Goal: Use online tool/utility: Utilize a website feature to perform a specific function

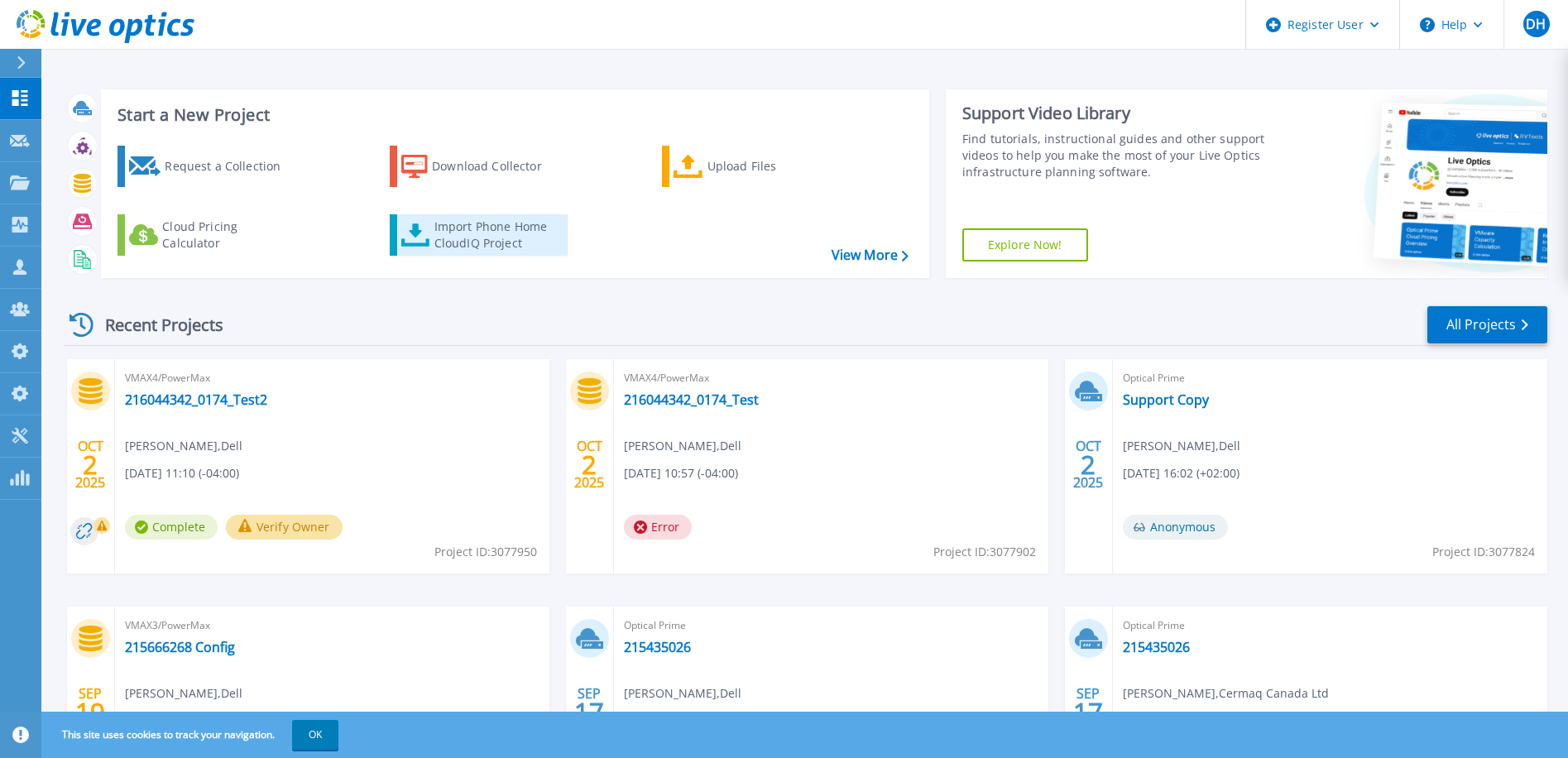
click at [464, 233] on div "Import Phone Home CloudIQ Project" at bounding box center [499, 235] width 129 height 33
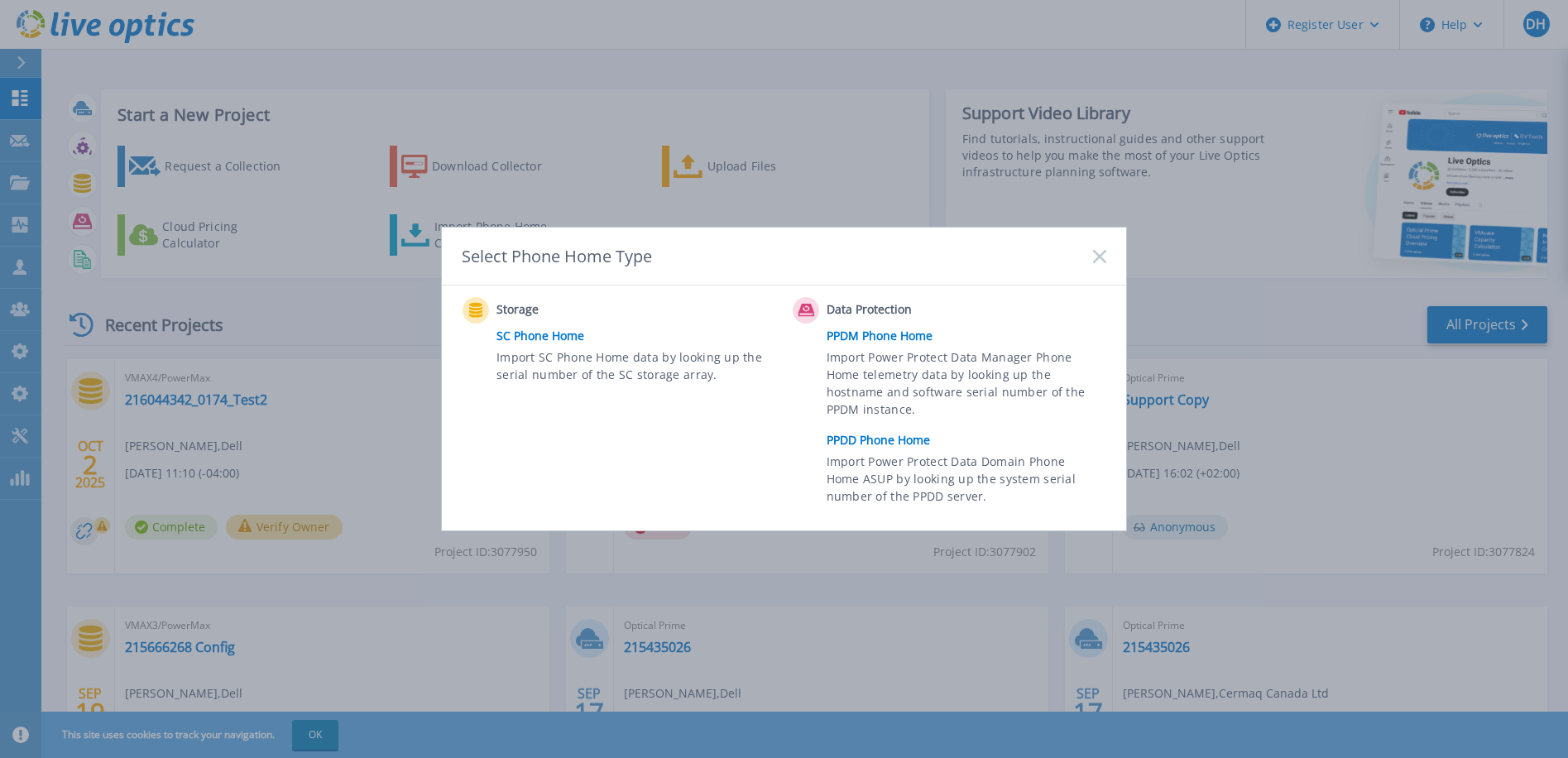
click at [539, 340] on link "SC Phone Home" at bounding box center [640, 336] width 288 height 25
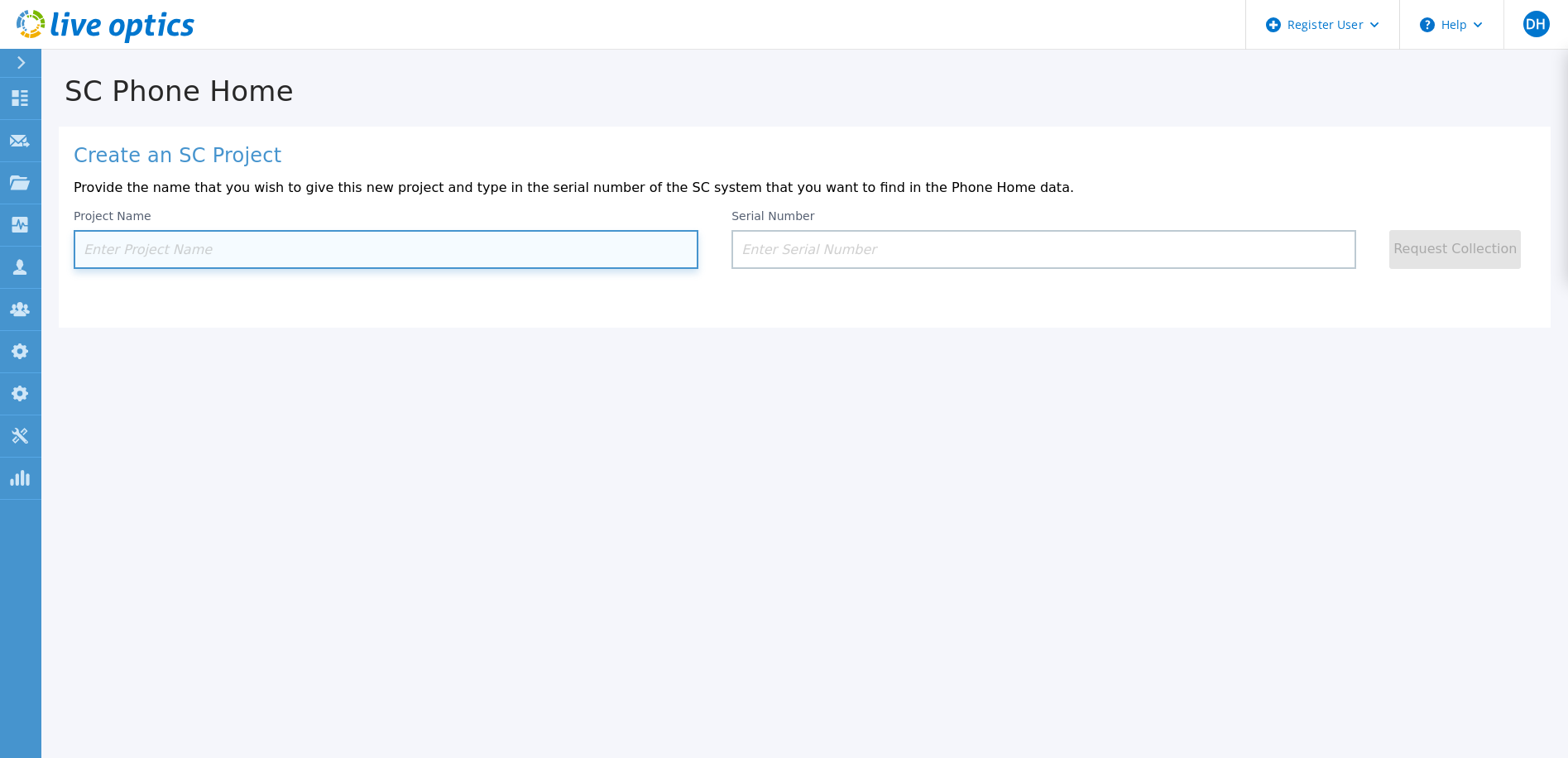
click at [160, 247] on input at bounding box center [386, 249] width 625 height 39
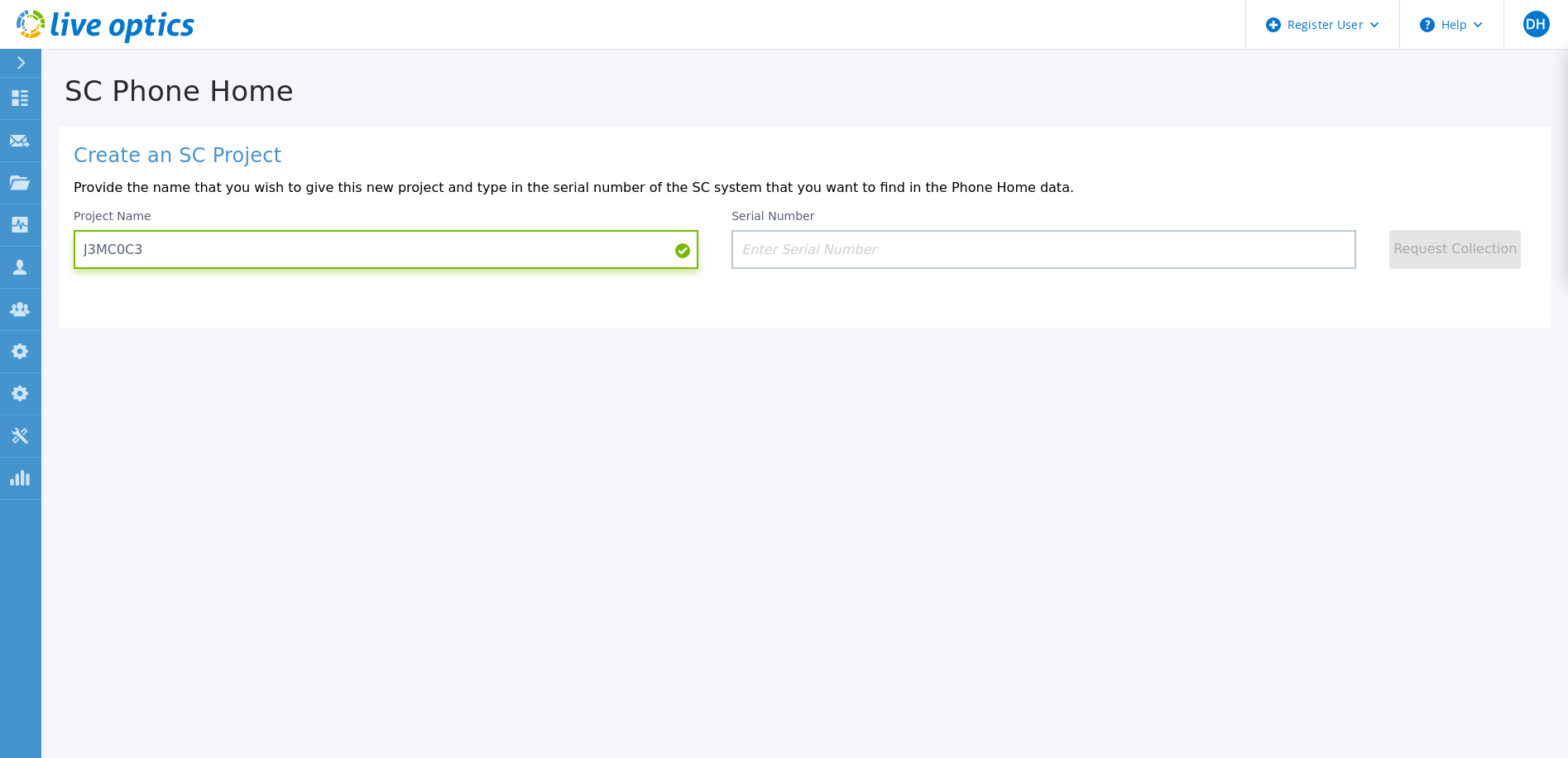
drag, startPoint x: 127, startPoint y: 248, endPoint x: 70, endPoint y: 244, distance: 57.1
click at [70, 244] on div "Create an SC Project Provide the name that you wish to give this new project an…" at bounding box center [805, 227] width 1493 height 201
type input "J3MC0C3"
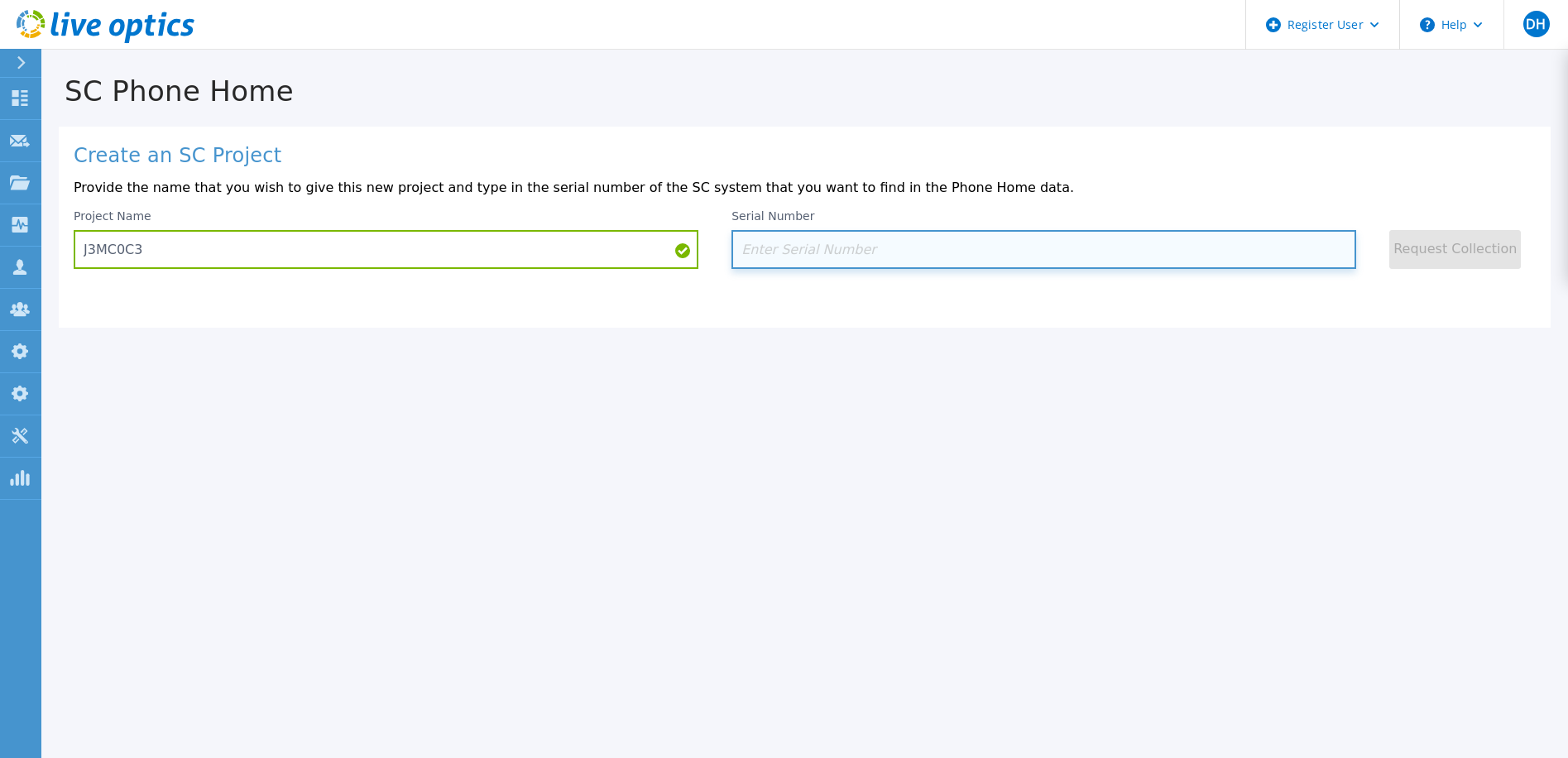
drag, startPoint x: 799, startPoint y: 256, endPoint x: 859, endPoint y: 257, distance: 60.0
click at [800, 256] on input at bounding box center [1044, 249] width 625 height 39
paste input "J3MC0C3"
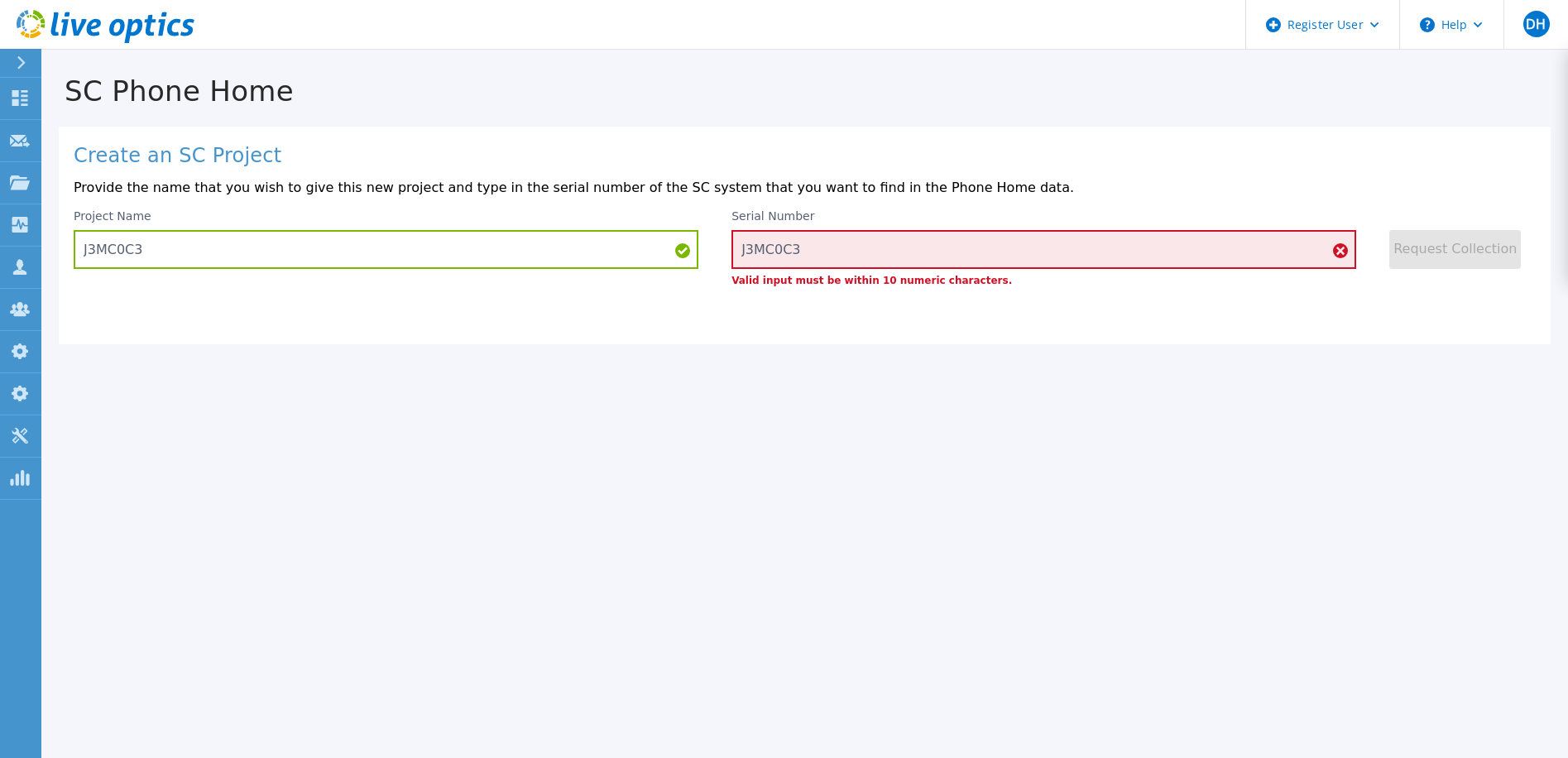
click at [1298, 194] on p "Provide the name that you wish to give this new project and type in the serial …" at bounding box center [805, 187] width 1462 height 15
drag, startPoint x: 345, startPoint y: 1, endPoint x: 233, endPoint y: 407, distance: 421.2
click at [227, 410] on div "SC Phone Home Create an SC Project Provide the name that you wish to give this …" at bounding box center [784, 379] width 1568 height 758
drag, startPoint x: 865, startPoint y: 236, endPoint x: 813, endPoint y: 242, distance: 52.3
click at [805, 238] on input "J3MC0C3" at bounding box center [1044, 249] width 625 height 39
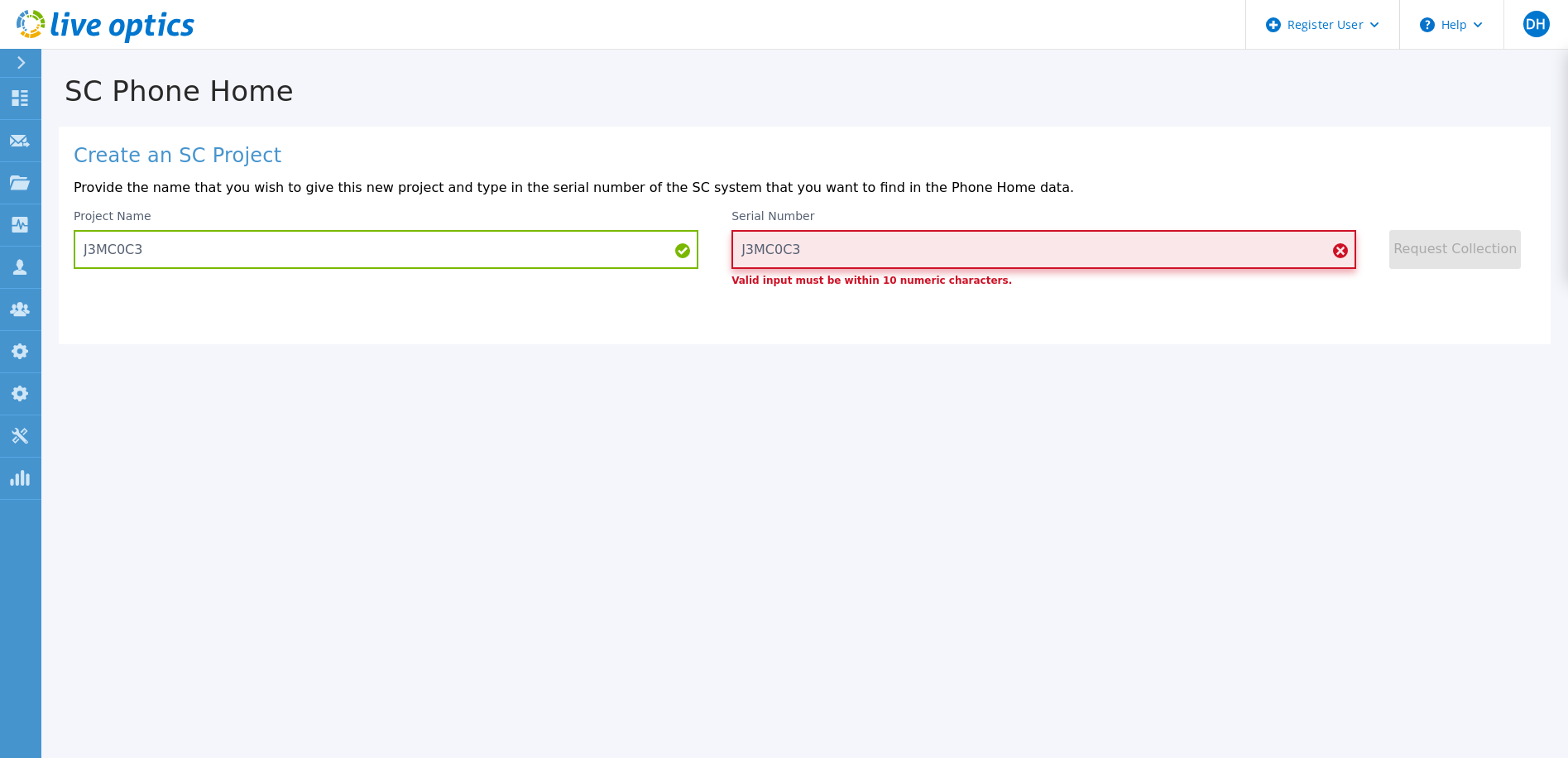
drag, startPoint x: 812, startPoint y: 250, endPoint x: 721, endPoint y: 248, distance: 91.0
click at [721, 248] on div "Project Name J3MC0C3 Serial Number J3MC0C3 Valid input must be within 10 numeri…" at bounding box center [805, 248] width 1462 height 76
paste input "354358"
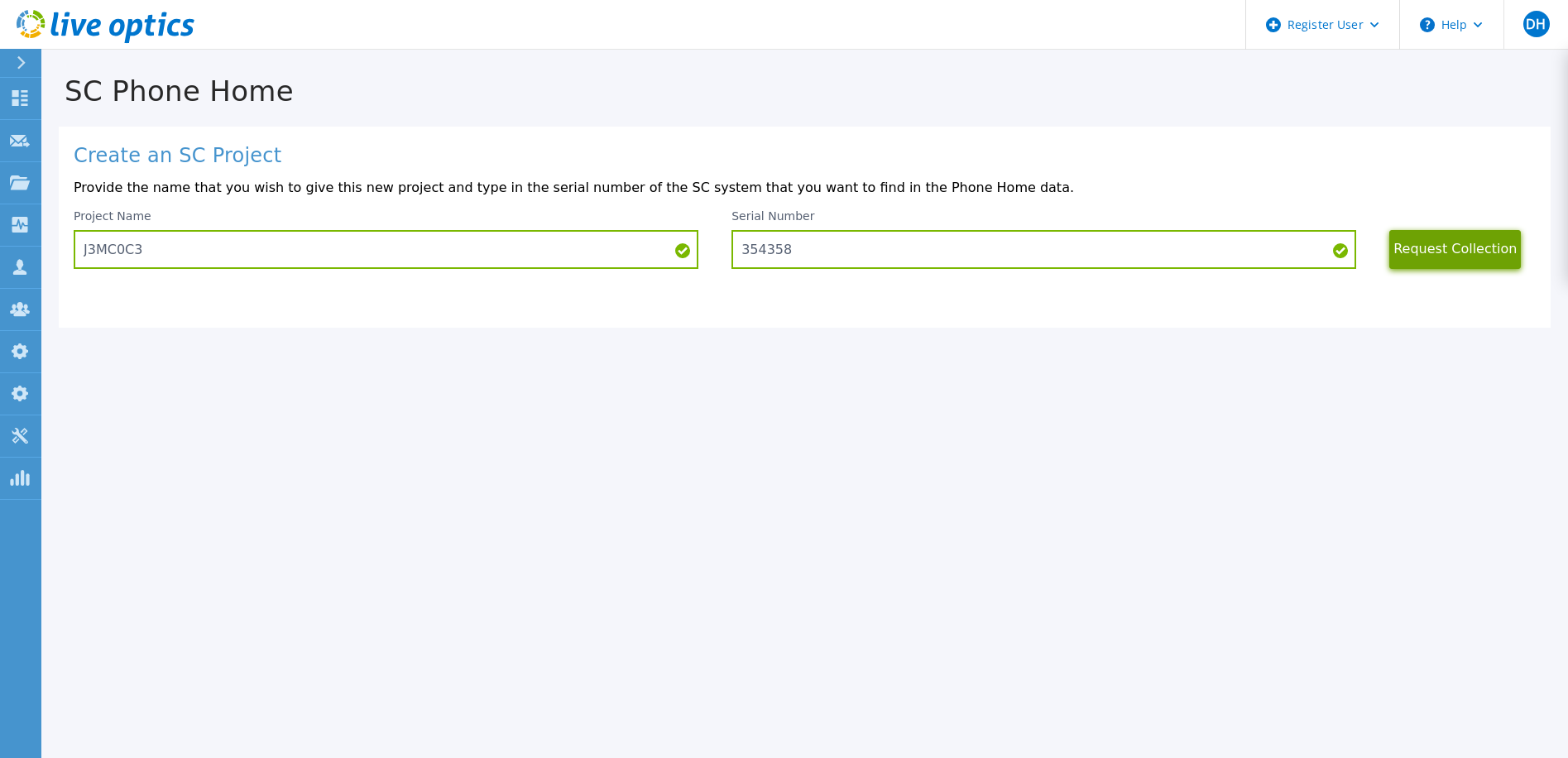
click at [1478, 244] on button "Request Collection" at bounding box center [1455, 249] width 132 height 39
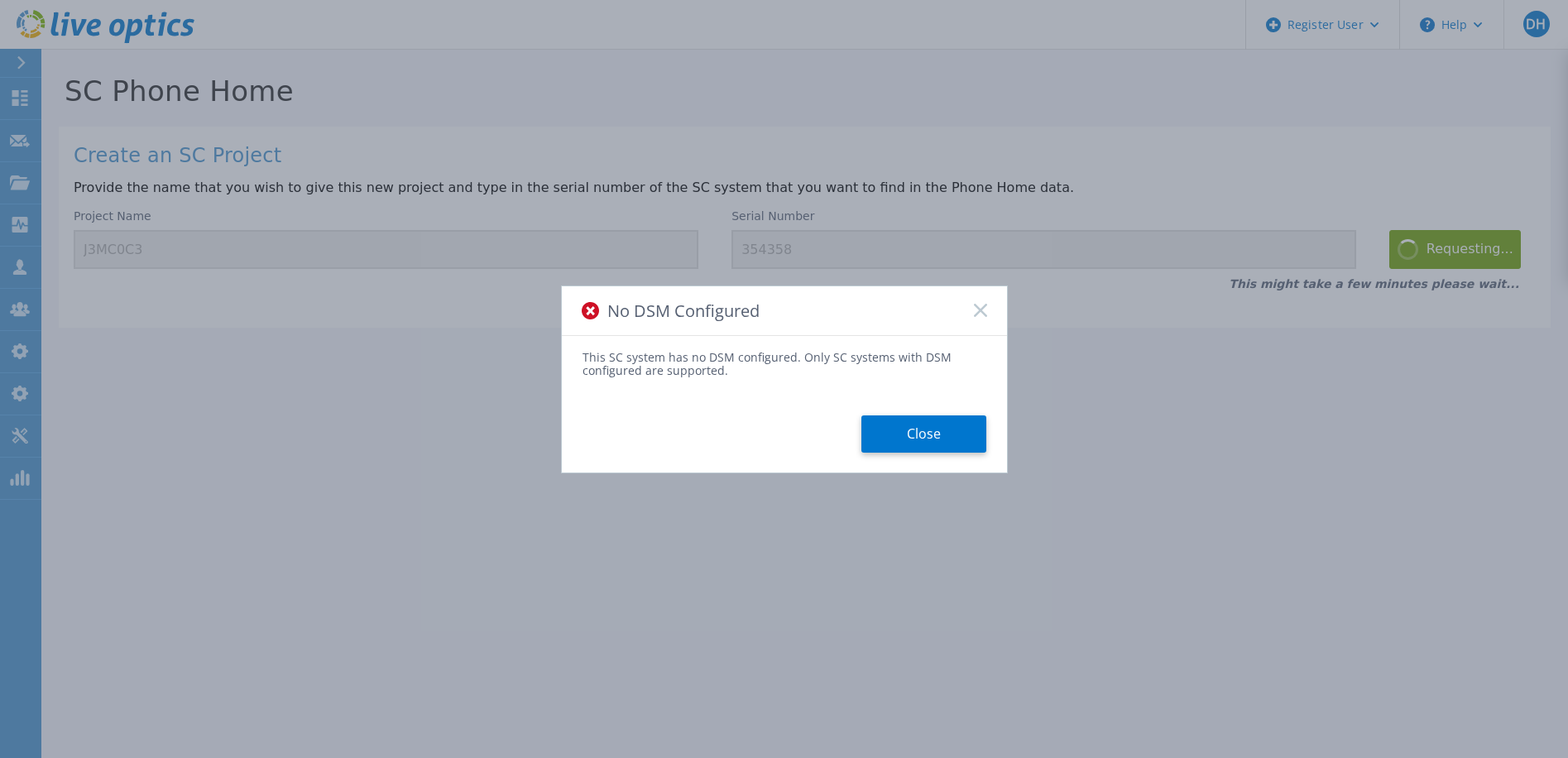
drag, startPoint x: 941, startPoint y: 437, endPoint x: 1200, endPoint y: 490, distance: 264.4
click at [1201, 504] on div "No DSM Configured This SC system has no DSM configured. Only SC systems with DS…" at bounding box center [784, 379] width 1568 height 758
click at [936, 426] on button "Close" at bounding box center [924, 434] width 125 height 37
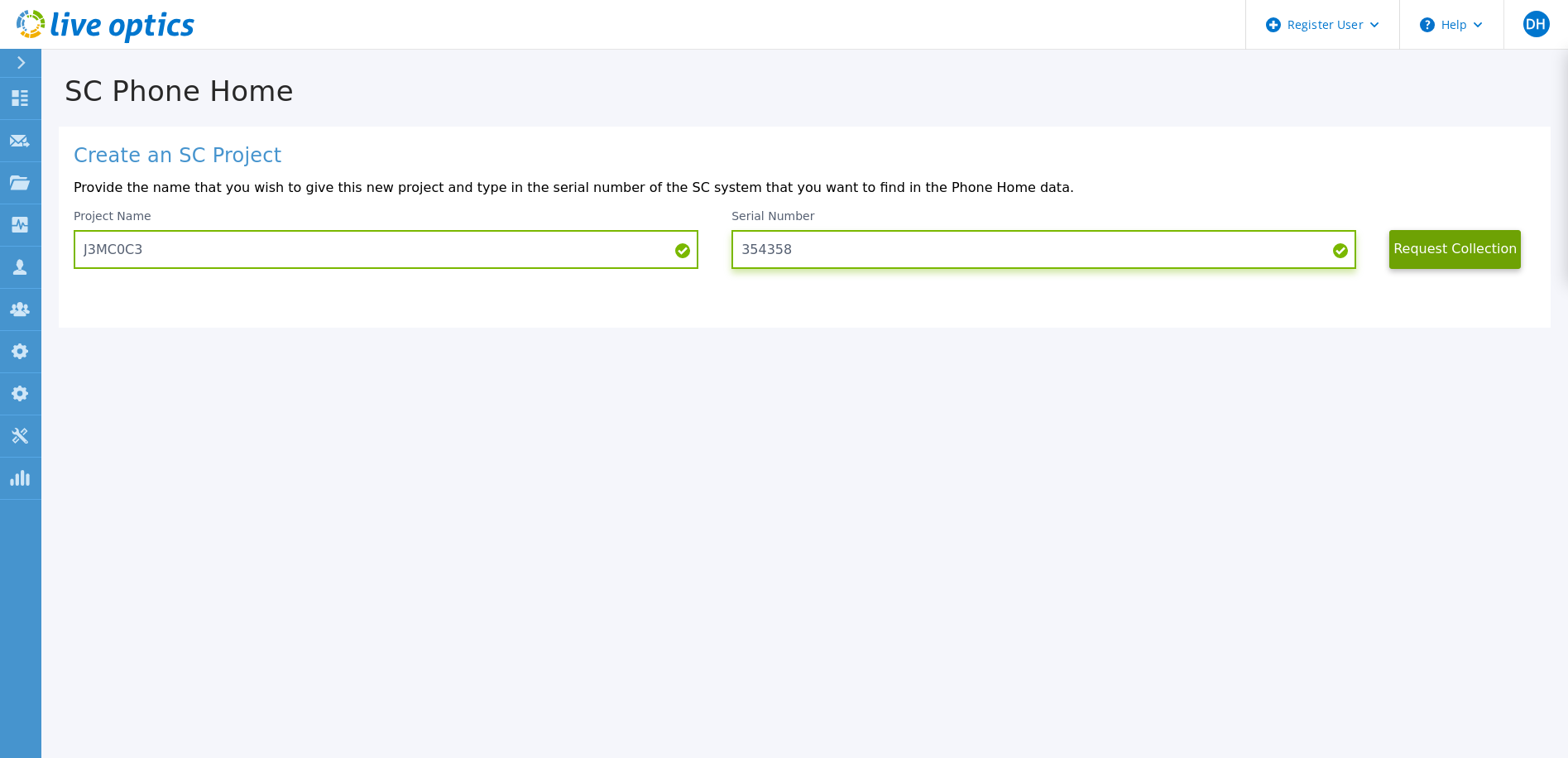
click at [768, 257] on input "354358" at bounding box center [1044, 249] width 625 height 39
click at [1459, 246] on button "Request Collection" at bounding box center [1455, 249] width 132 height 39
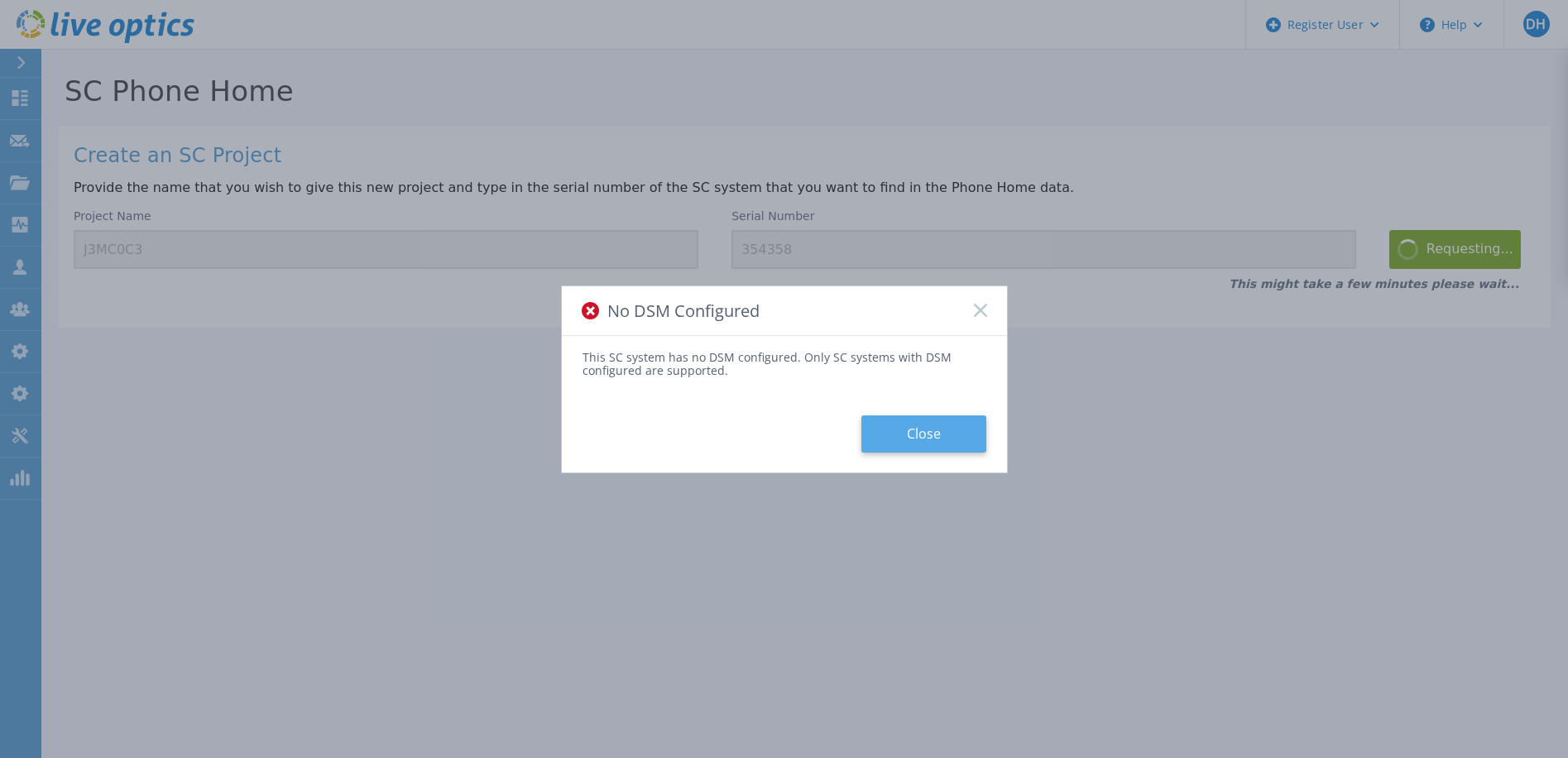
click at [934, 436] on button "Close" at bounding box center [924, 434] width 125 height 37
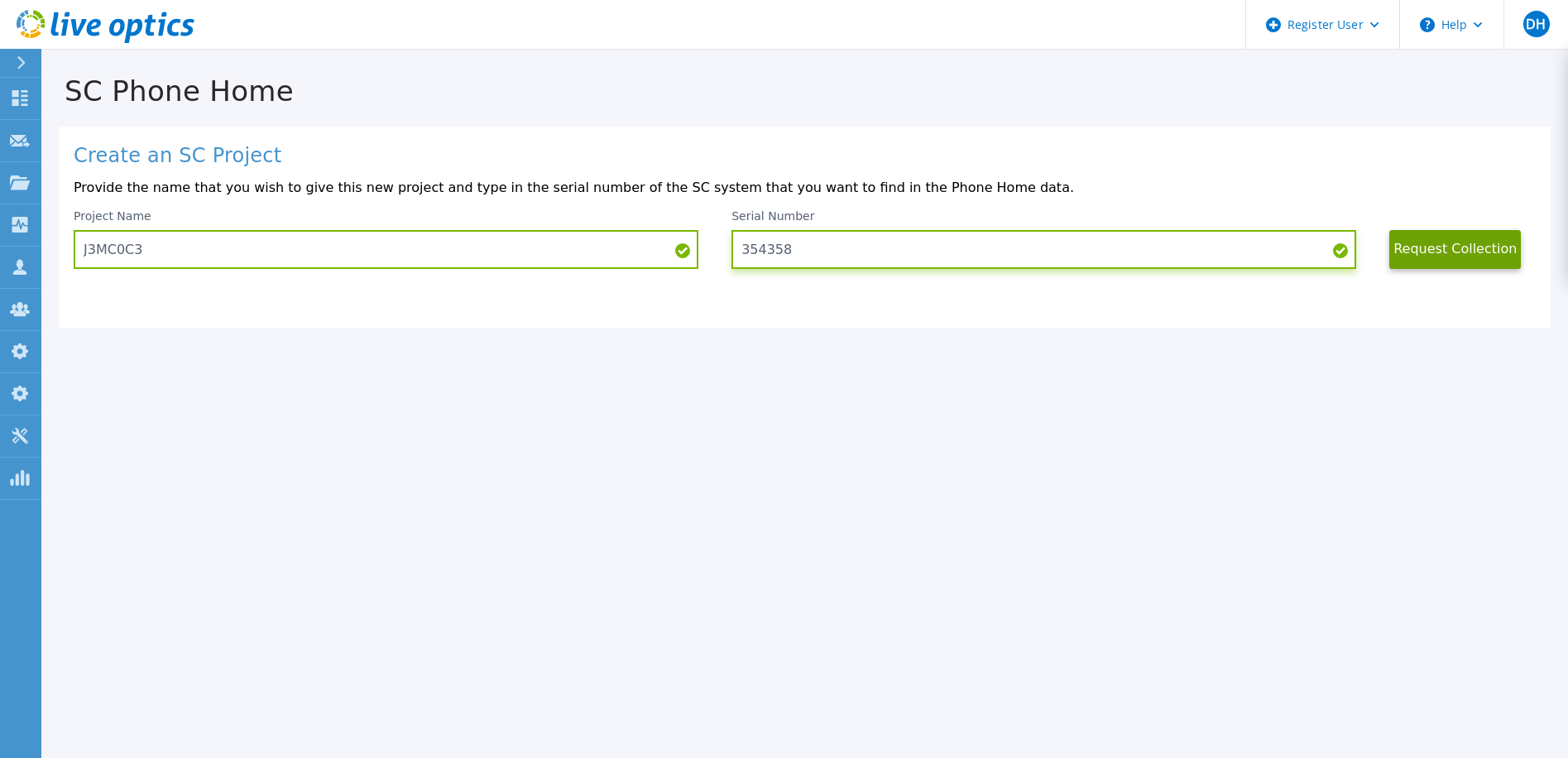
paste input
click at [1427, 245] on button "Request Collection" at bounding box center [1455, 249] width 132 height 39
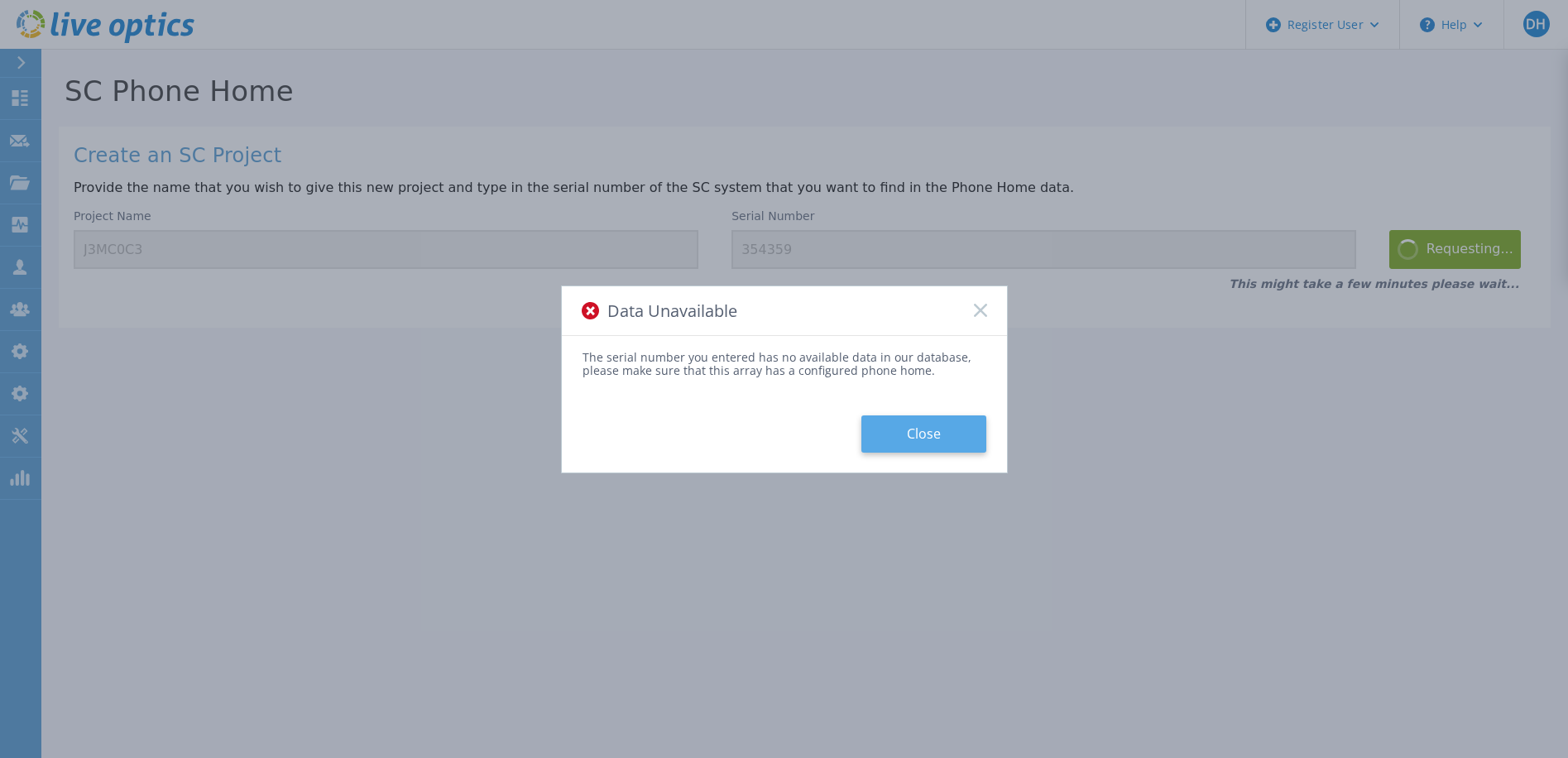
click at [926, 431] on button "Close" at bounding box center [924, 434] width 125 height 37
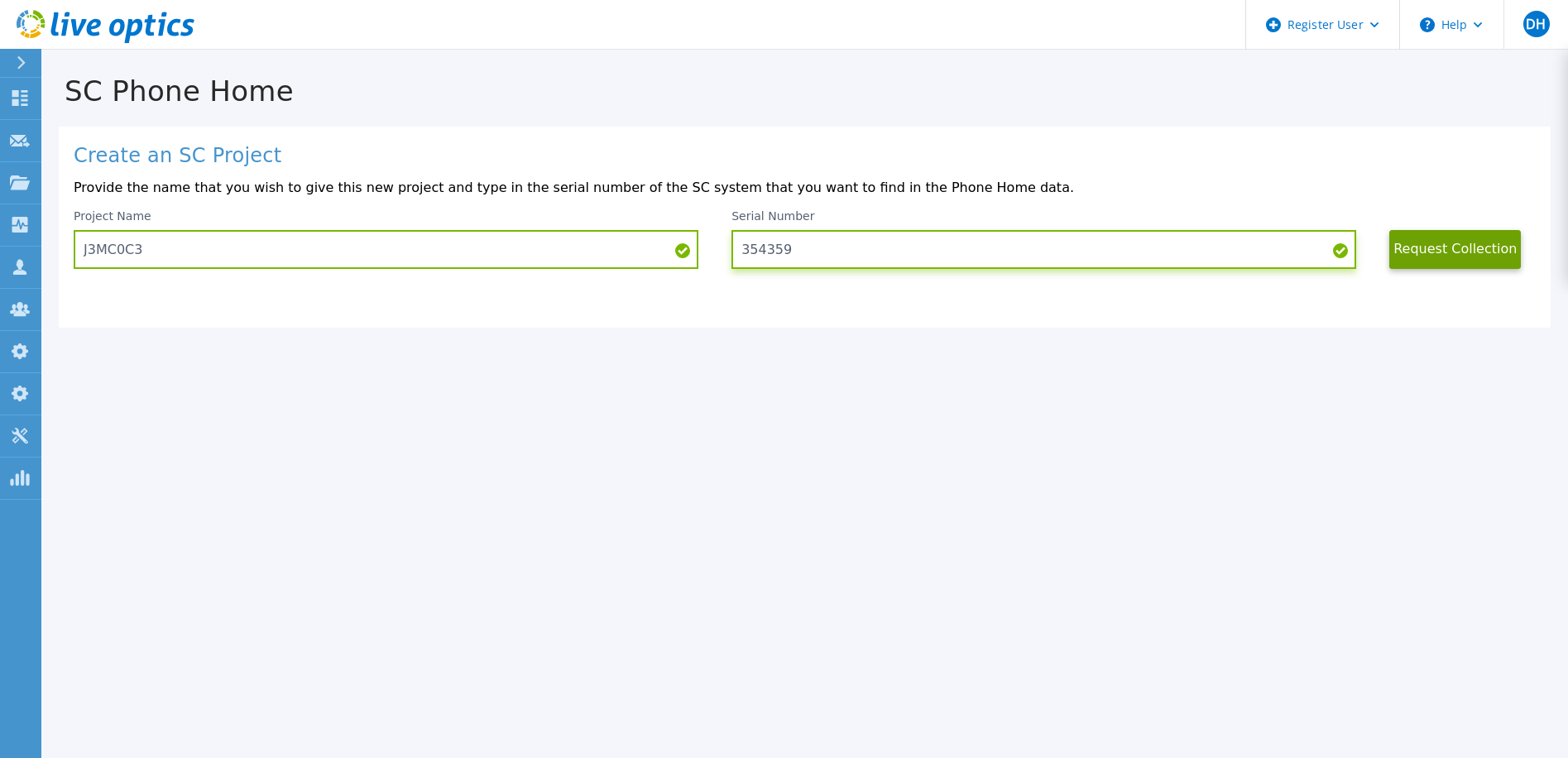
drag, startPoint x: 833, startPoint y: 250, endPoint x: 728, endPoint y: 245, distance: 105.1
click at [728, 245] on div "Project Name J3MC0C3 Serial Number 354359 Request Collection" at bounding box center [805, 239] width 1462 height 60
paste input "CNFCP007CK"
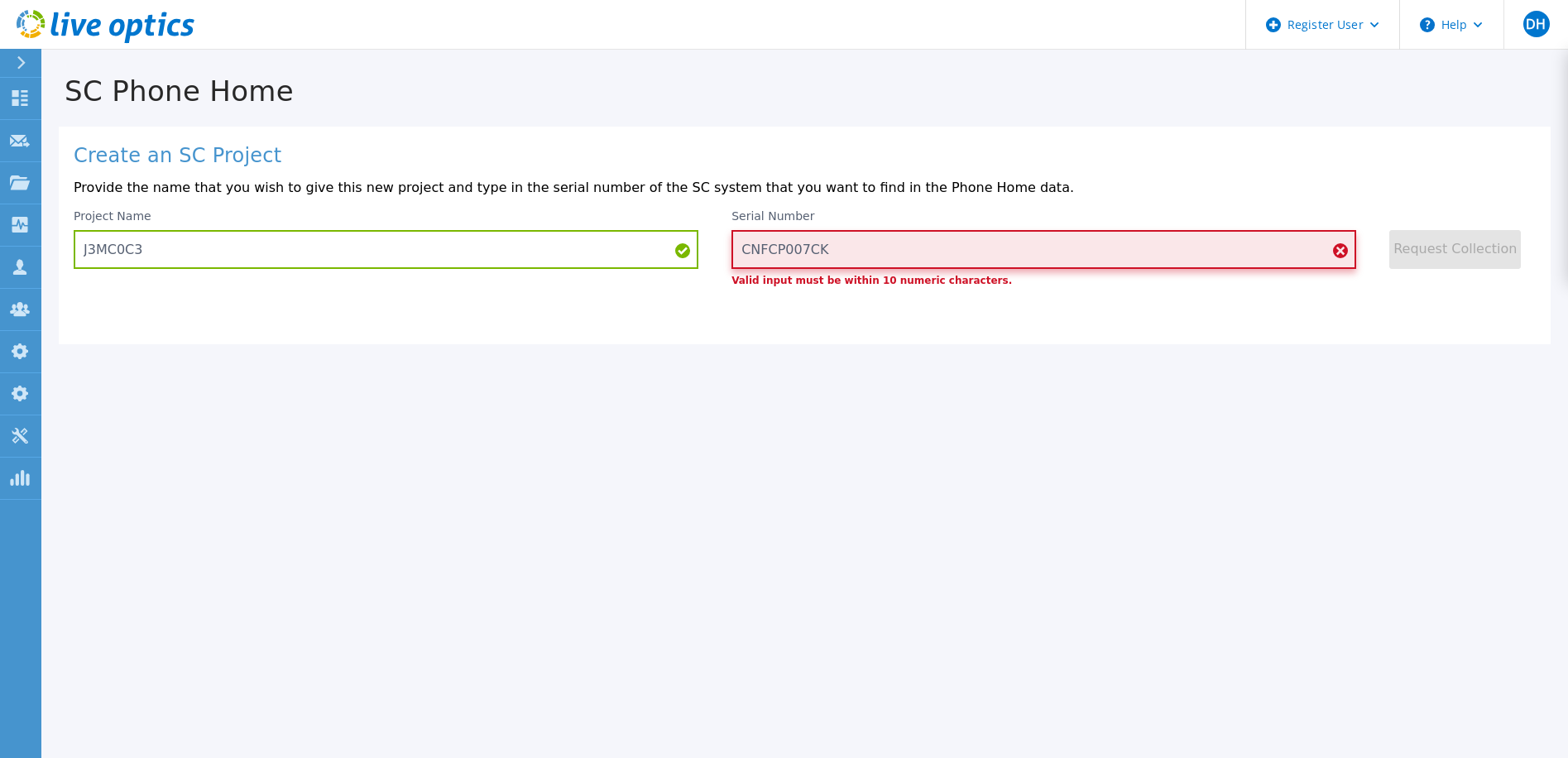
type input "CNFCP007CK"
drag, startPoint x: 804, startPoint y: 259, endPoint x: 728, endPoint y: 255, distance: 76.1
click at [728, 255] on div "Project Name J3MC0C3 Serial Number CNFCP007CK Valid input must be within 10 num…" at bounding box center [805, 248] width 1462 height 76
